Goal: Task Accomplishment & Management: Use online tool/utility

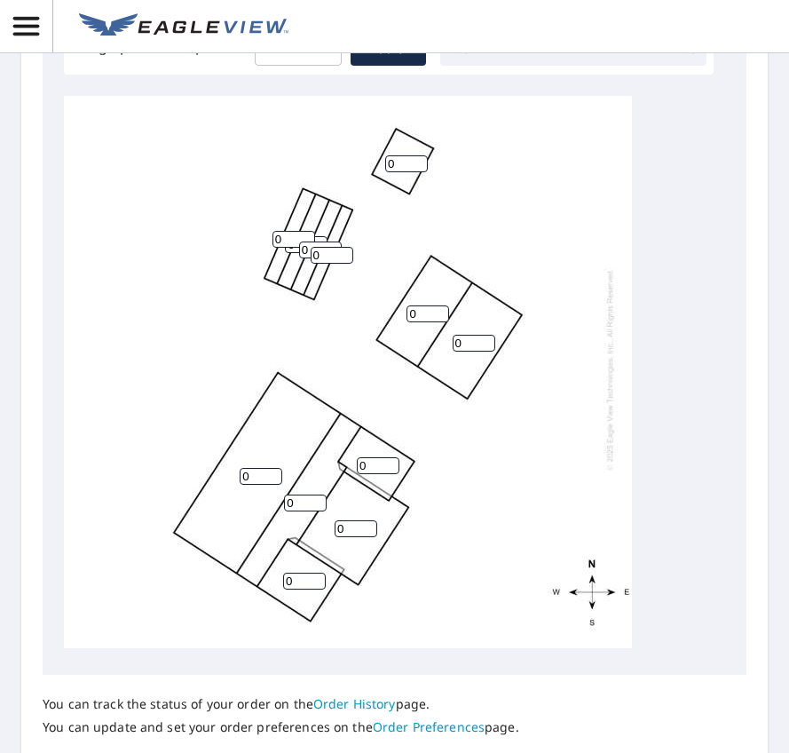
scroll to position [19, 0]
click at [350, 537] on input "0" at bounding box center [356, 528] width 43 height 17
type input "04"
click at [379, 474] on input "0" at bounding box center [378, 465] width 43 height 17
type input "04"
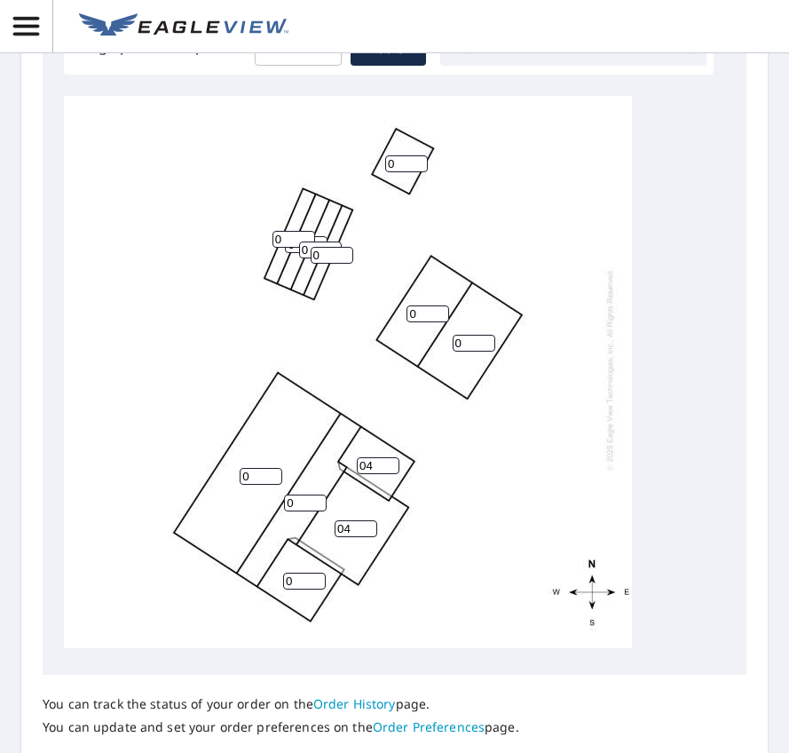
click at [295, 590] on input "0" at bounding box center [304, 581] width 43 height 17
type input "04"
click at [297, 511] on input "0" at bounding box center [305, 503] width 43 height 17
type input "04"
click at [247, 485] on input "0" at bounding box center [261, 476] width 43 height 17
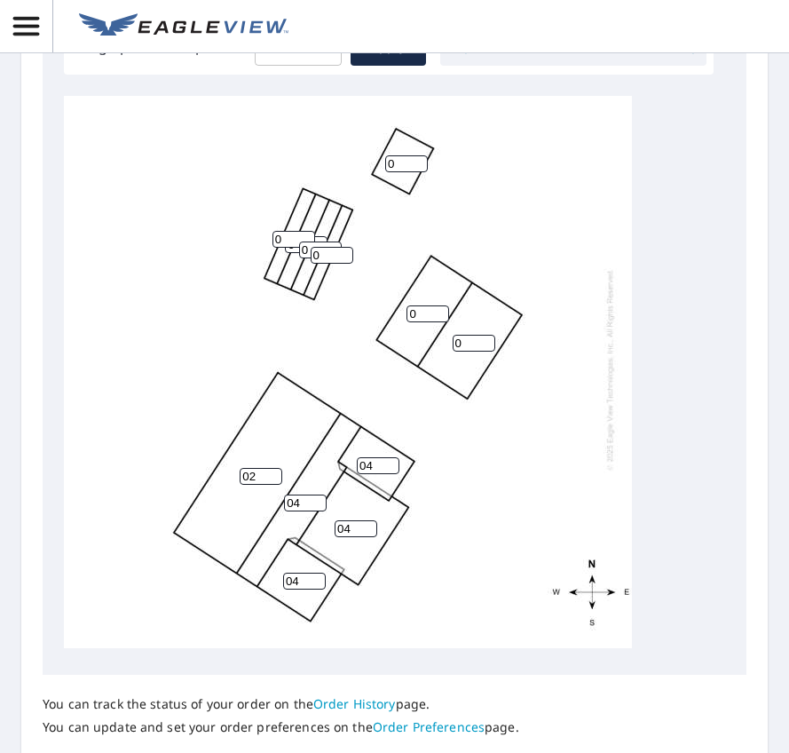
type input "02"
click at [456, 352] on input "0" at bounding box center [474, 343] width 43 height 17
click at [465, 352] on input "0" at bounding box center [474, 343] width 43 height 17
type input "04"
click at [419, 322] on input "0" at bounding box center [428, 313] width 43 height 17
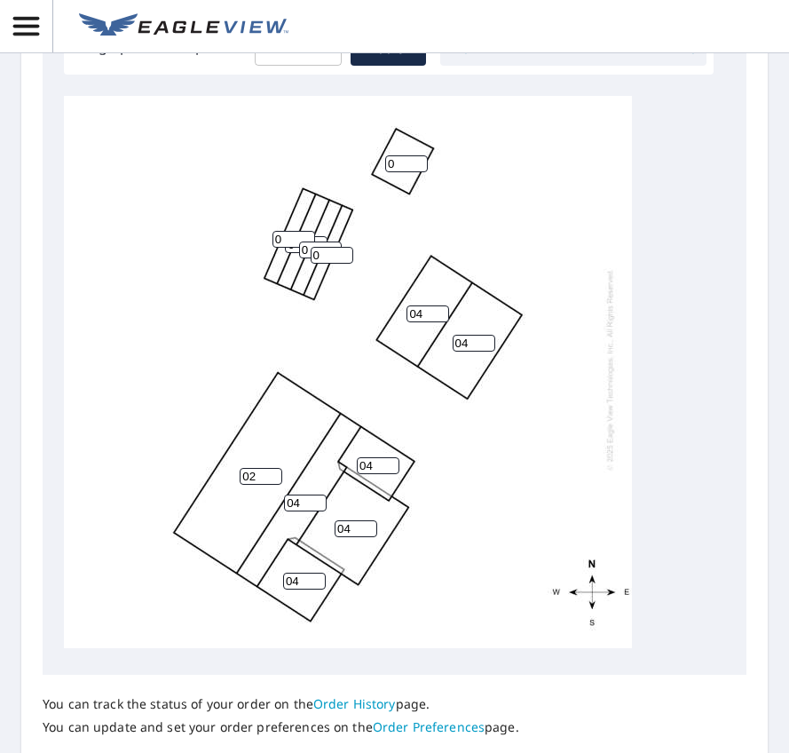
type input "04"
click at [319, 264] on input "0" at bounding box center [332, 255] width 43 height 17
type input "06"
click at [308, 258] on input "0" at bounding box center [320, 250] width 43 height 17
type input "04"
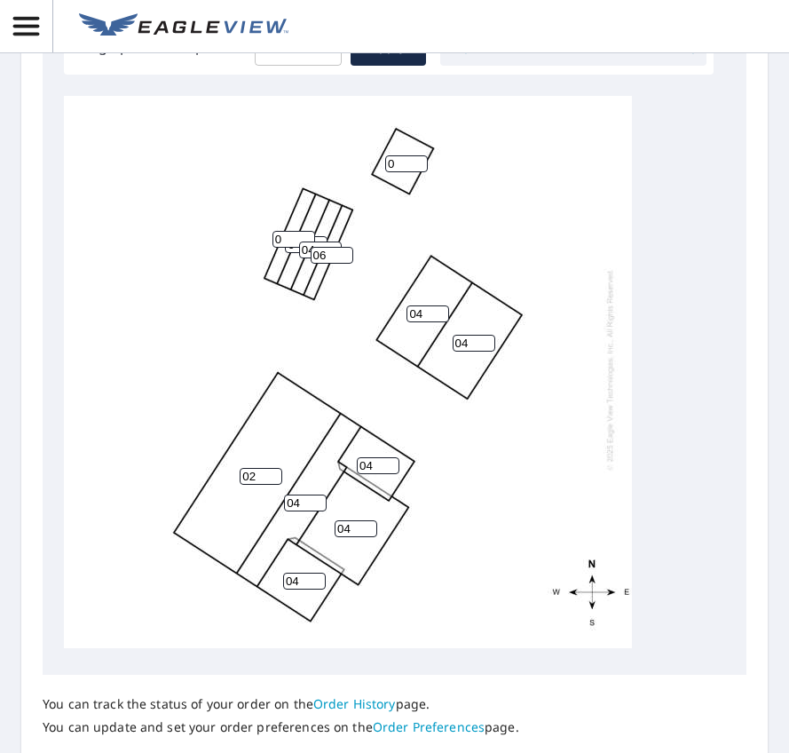
click at [290, 253] on input "0" at bounding box center [306, 244] width 43 height 17
click at [295, 253] on input "0" at bounding box center [306, 244] width 43 height 17
type input "04"
click at [281, 248] on input "0" at bounding box center [294, 239] width 43 height 17
type input "06"
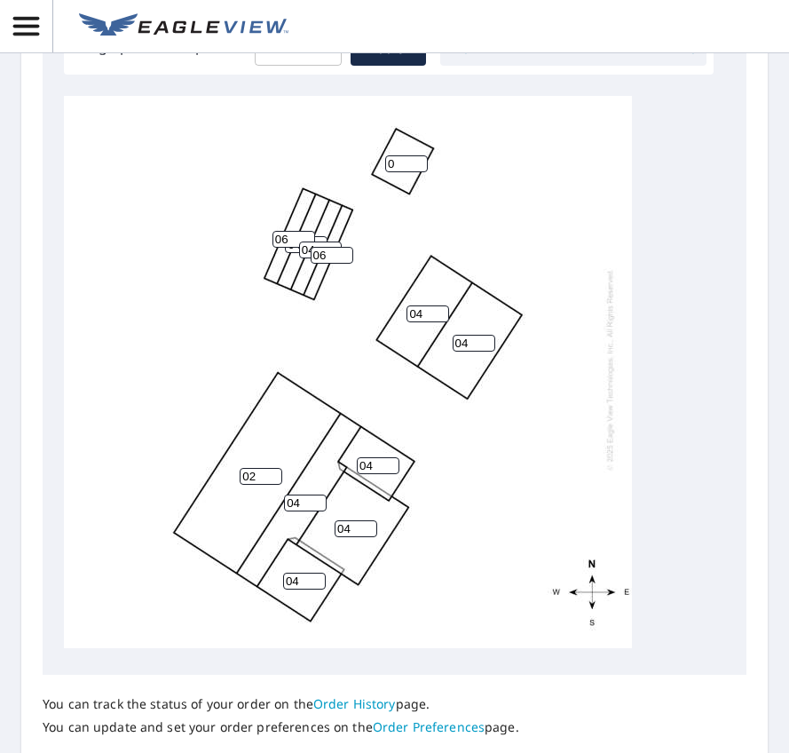
click at [393, 172] on input "0" at bounding box center [406, 163] width 43 height 17
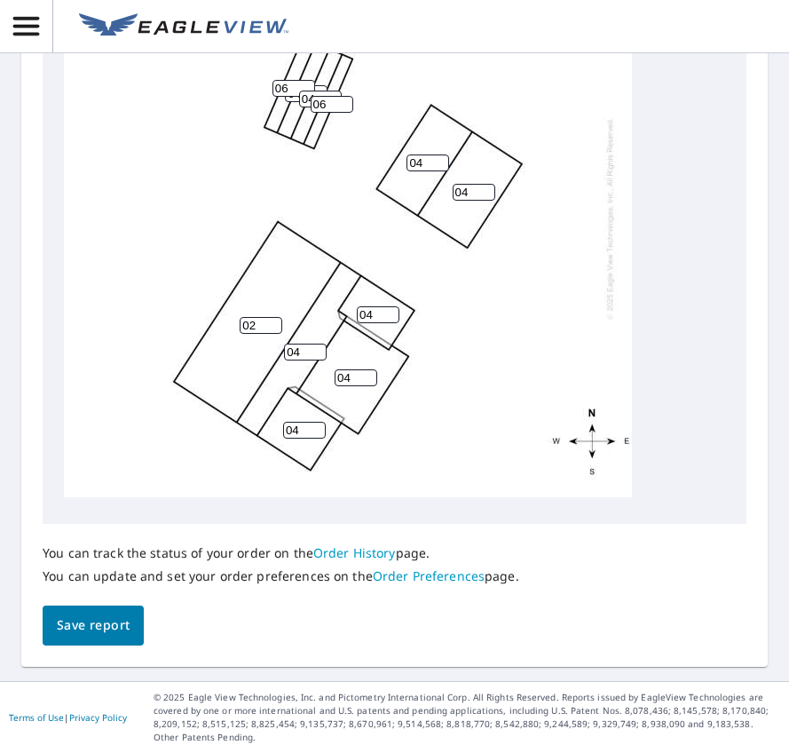
type input "03"
click at [118, 627] on span "Save report" at bounding box center [93, 625] width 73 height 22
click at [109, 631] on span "Save report" at bounding box center [93, 626] width 73 height 22
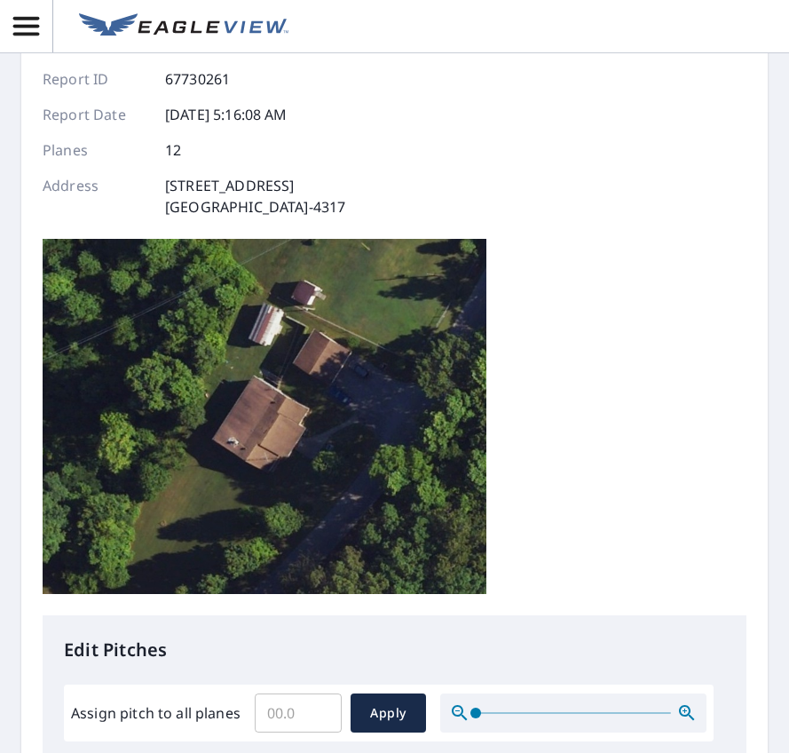
scroll to position [0, 0]
